Goal: Information Seeking & Learning: Learn about a topic

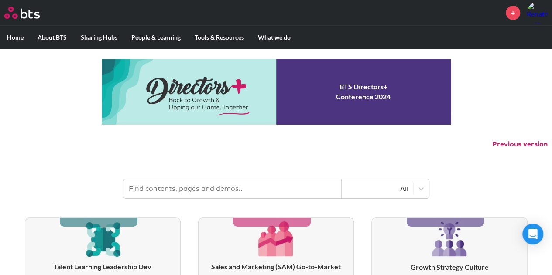
click at [235, 81] on link "PPT Factory" at bounding box center [238, 82] width 77 height 23
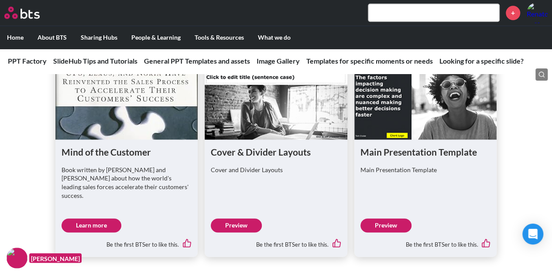
scroll to position [524, 0]
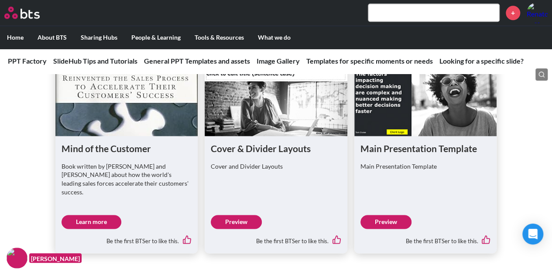
click at [238, 215] on link "Preview" at bounding box center [236, 222] width 51 height 14
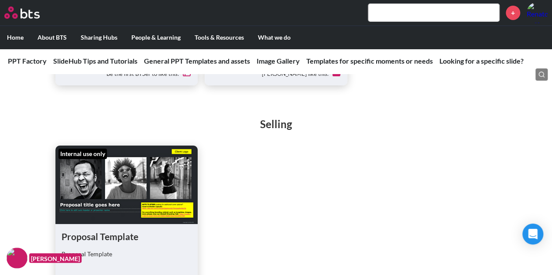
scroll to position [1614, 0]
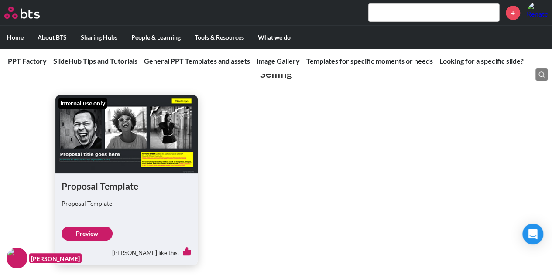
click at [84, 227] on link "Preview" at bounding box center [87, 234] width 51 height 14
